Goal: Transaction & Acquisition: Purchase product/service

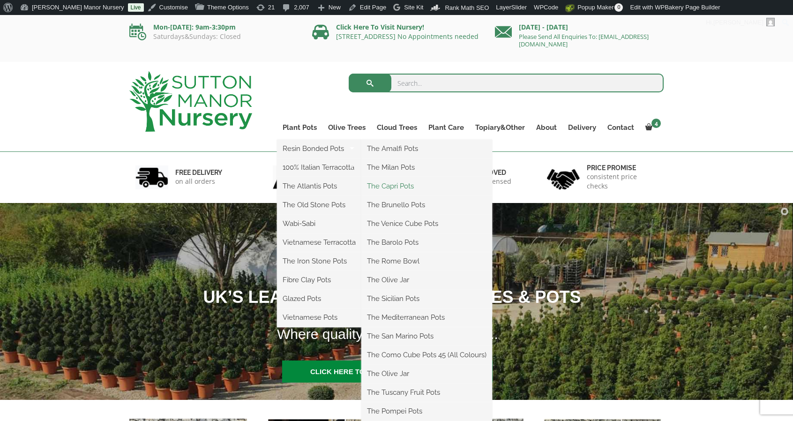
click at [401, 188] on link "The Capri Pots" at bounding box center [426, 186] width 131 height 14
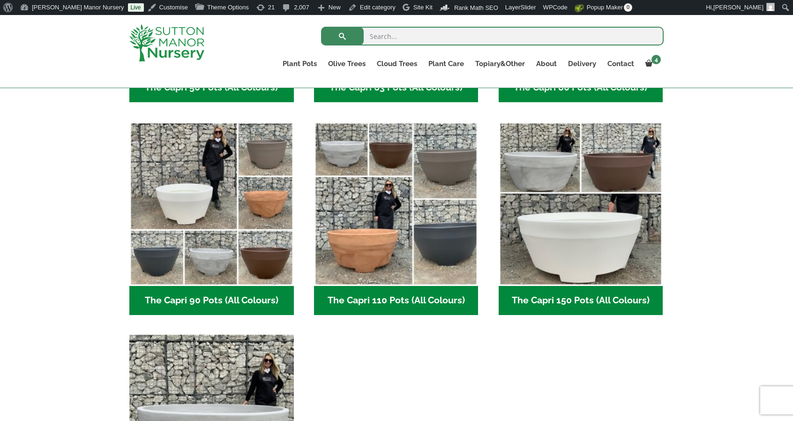
scroll to position [425, 0]
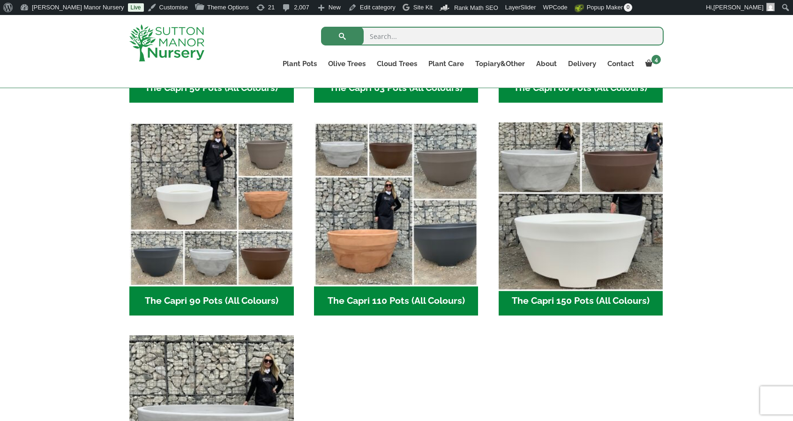
click at [566, 218] on img "Visit product category The Capri 150 Pots (All Colours)" at bounding box center [580, 204] width 172 height 172
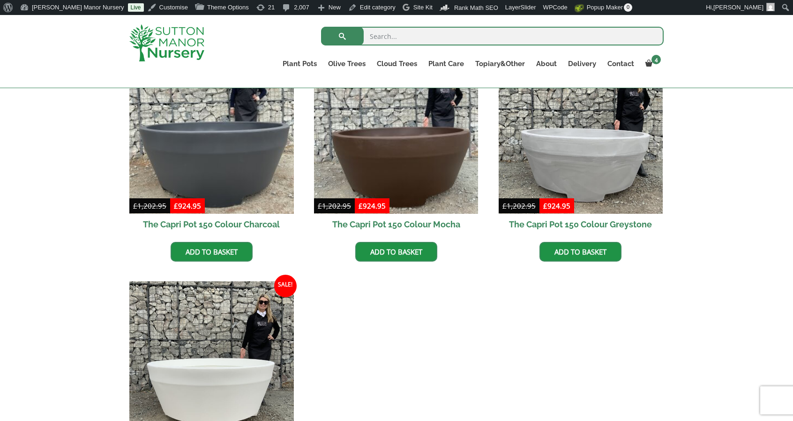
scroll to position [279, 0]
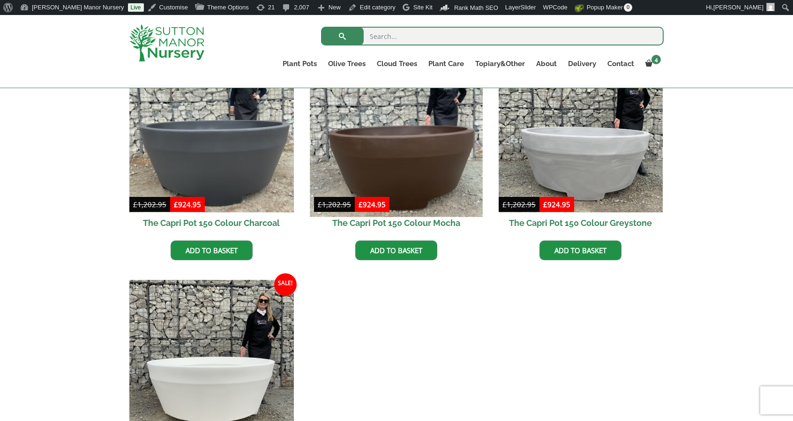
click at [421, 200] on img at bounding box center [396, 130] width 172 height 172
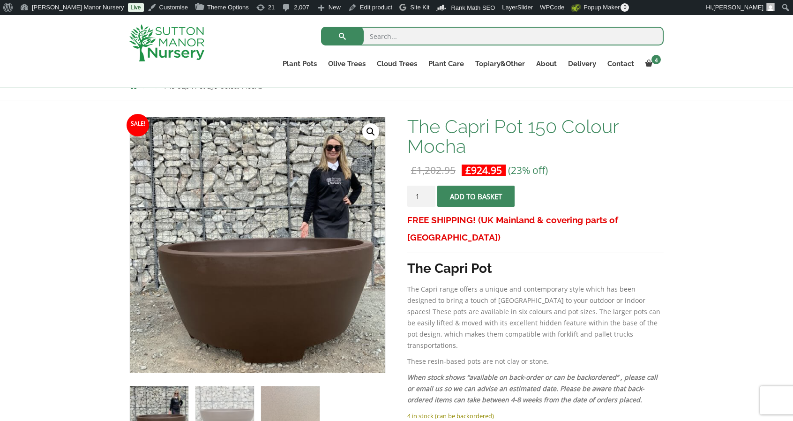
scroll to position [118, 0]
